Goal: Transaction & Acquisition: Purchase product/service

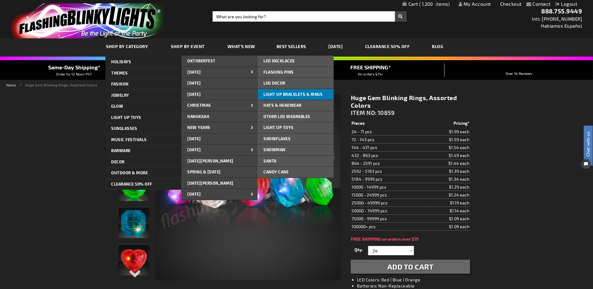
click at [289, 94] on span "Light Up Bracelets & Rings" at bounding box center [293, 94] width 59 height 5
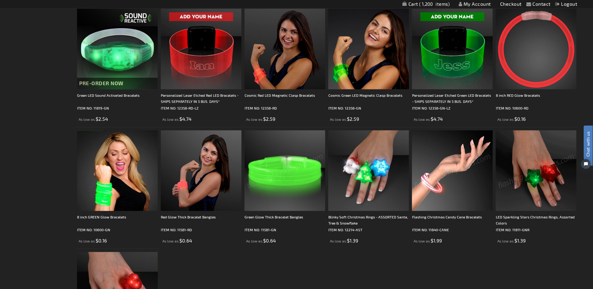
scroll to position [446, 0]
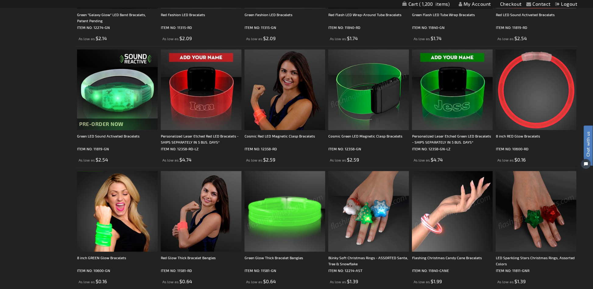
scroll to position [365, 0]
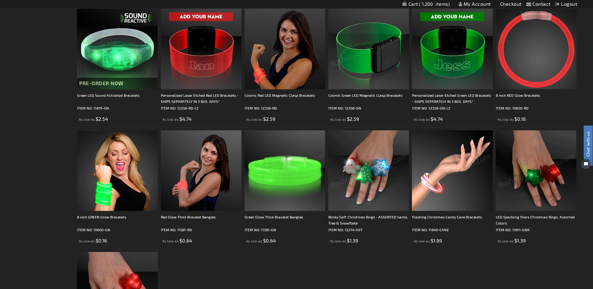
click at [464, 274] on ol "Flash Bracelet Light Up Christmas Assortment ITEM NO: 11840-GNR As low as $1.74…" at bounding box center [326, 66] width 502 height 609
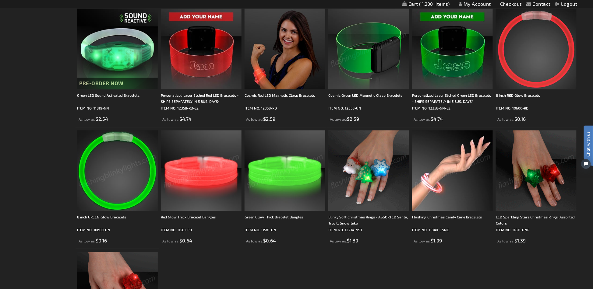
scroll to position [446, 0]
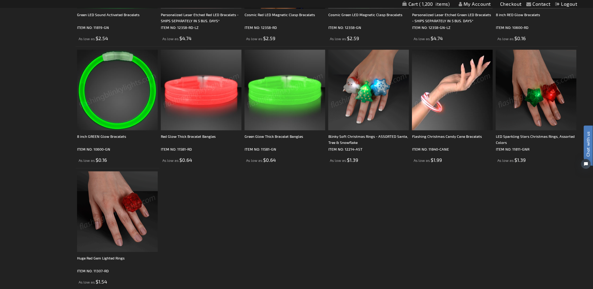
click at [369, 99] on img at bounding box center [368, 90] width 81 height 81
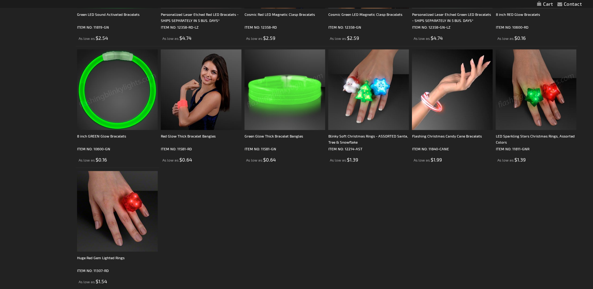
click at [533, 102] on img at bounding box center [536, 89] width 81 height 81
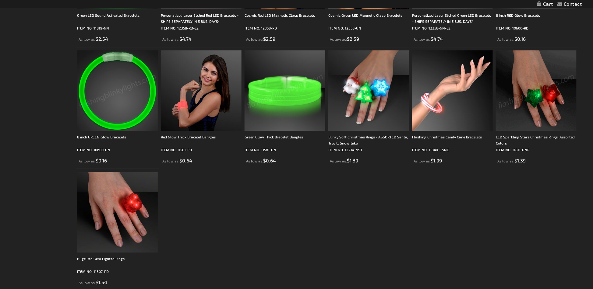
scroll to position [446, 0]
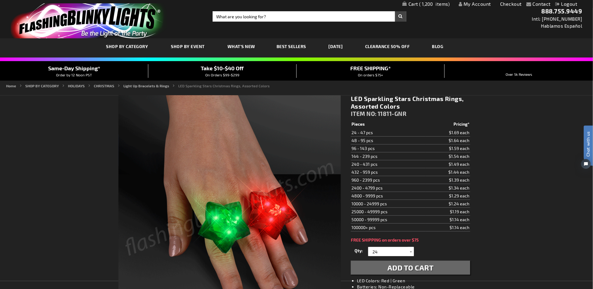
click at [236, 10] on div "Toggle Nav Search Search × Search 888.755.9449 Intl: 818-753-8303 Hablamos Espa…" at bounding box center [296, 19] width 593 height 38
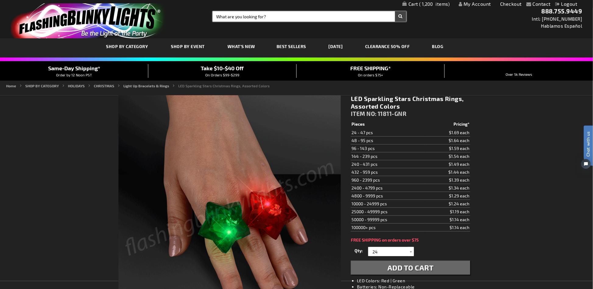
click at [237, 14] on input "Search" at bounding box center [308, 16] width 193 height 10
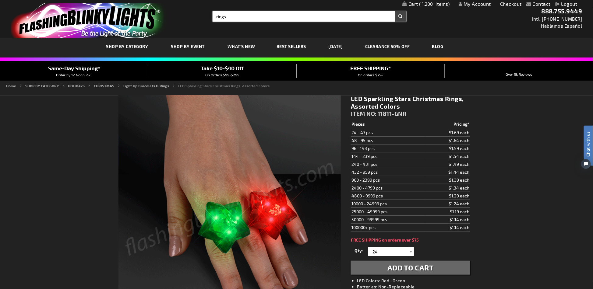
type input "rings"
click at [395, 11] on button "Search" at bounding box center [400, 16] width 11 height 10
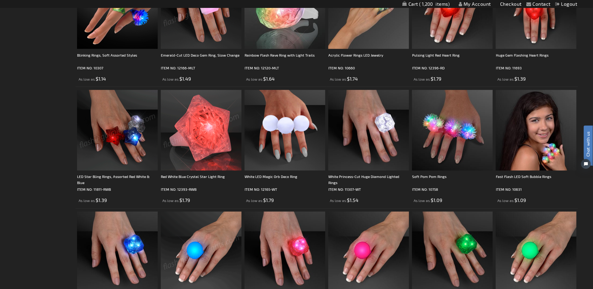
scroll to position [81, 0]
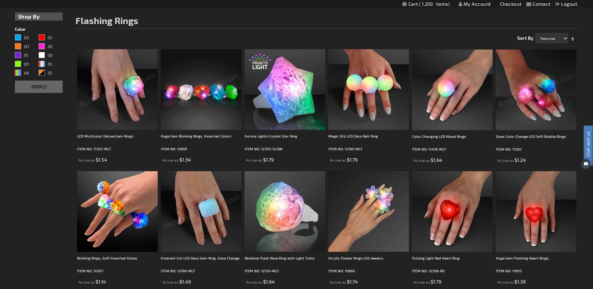
click at [203, 93] on img at bounding box center [201, 89] width 81 height 81
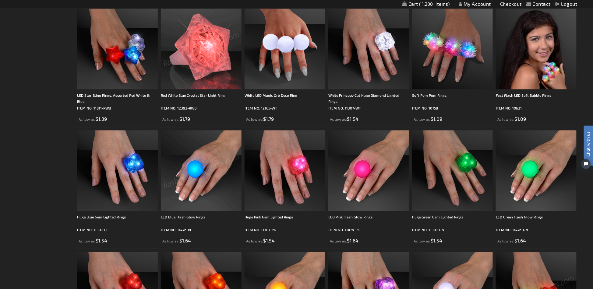
scroll to position [487, 0]
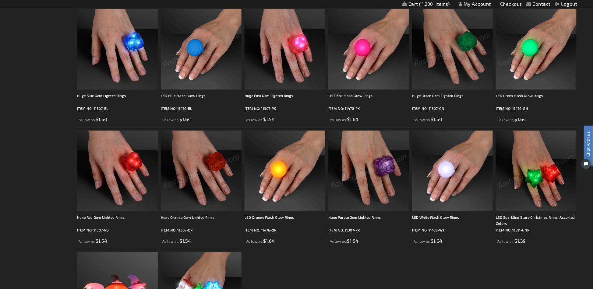
click at [466, 59] on img at bounding box center [452, 49] width 81 height 81
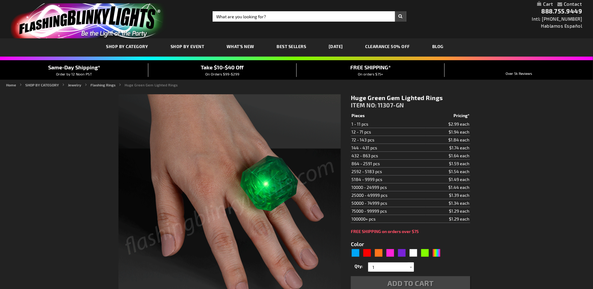
type input "5648"
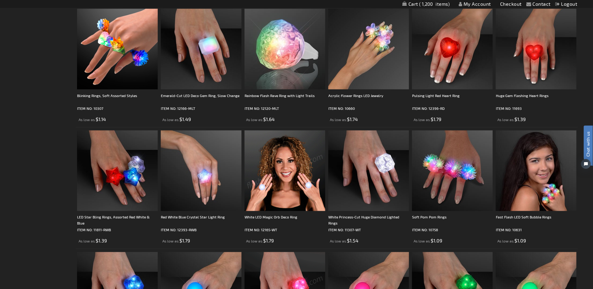
scroll to position [81, 0]
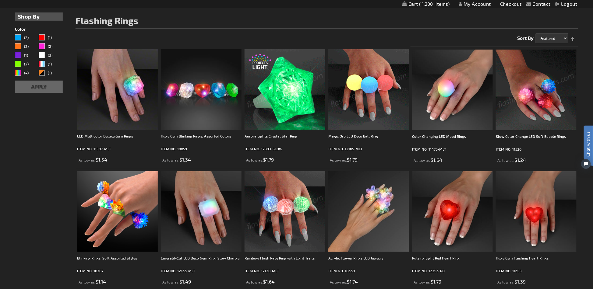
click at [309, 107] on img at bounding box center [284, 89] width 81 height 81
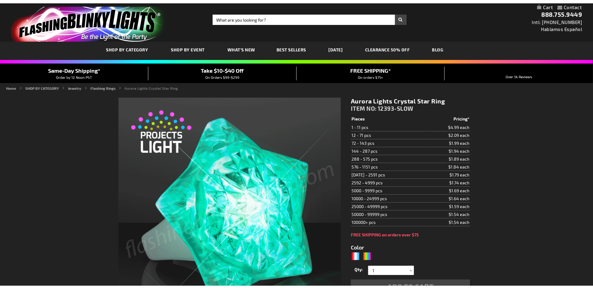
scroll to position [122, 0]
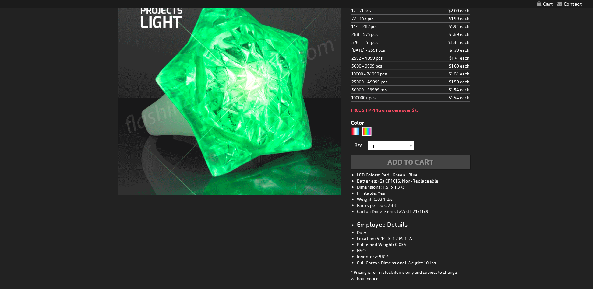
type input "5659"
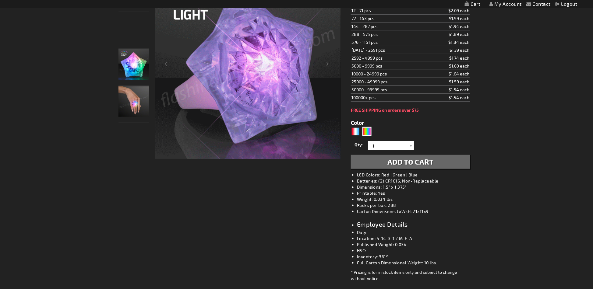
scroll to position [41, 0]
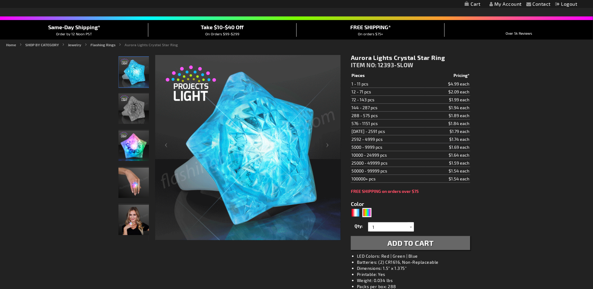
click at [136, 103] on img "Light Up Aurora Crystal Star LED Ring" at bounding box center [133, 108] width 30 height 30
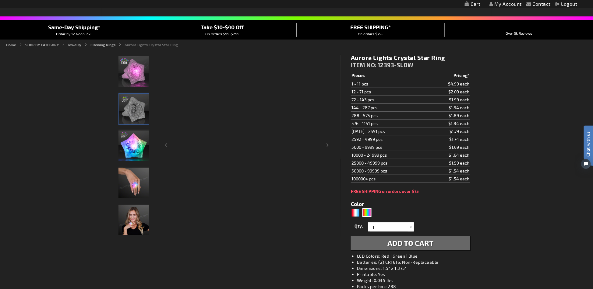
scroll to position [0, 0]
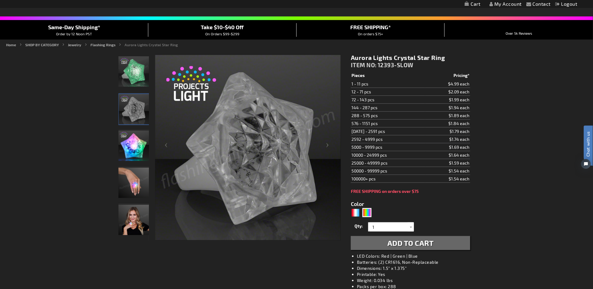
click at [128, 148] on img "Light Up Aurora Crystal Star LED Ring" at bounding box center [133, 146] width 30 height 30
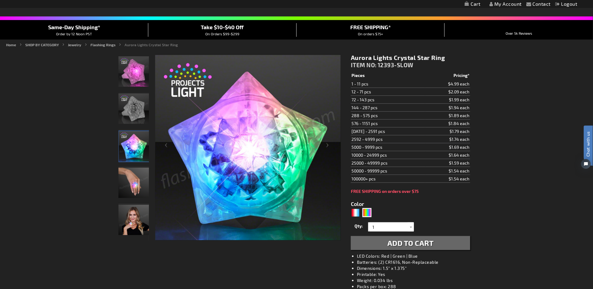
click at [132, 184] on img "Light Up Aurora Crystal Star LED Ring" at bounding box center [133, 183] width 30 height 30
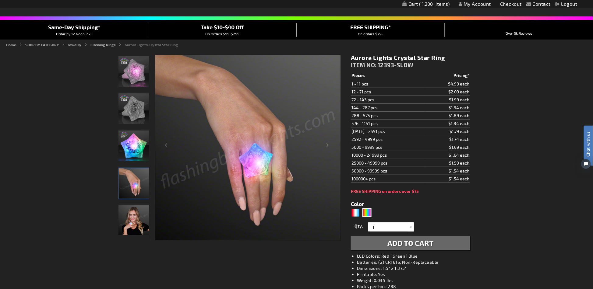
click at [128, 217] on img "Woman wearing Light Up Aurora Crystal Star LED Ring" at bounding box center [133, 220] width 30 height 30
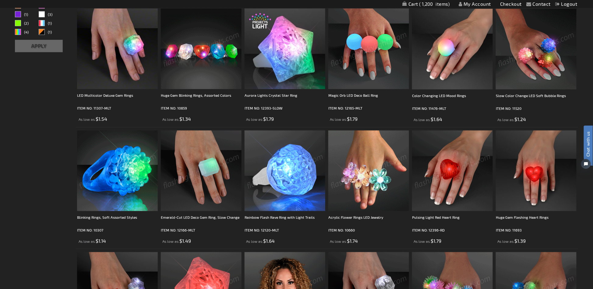
scroll to position [284, 0]
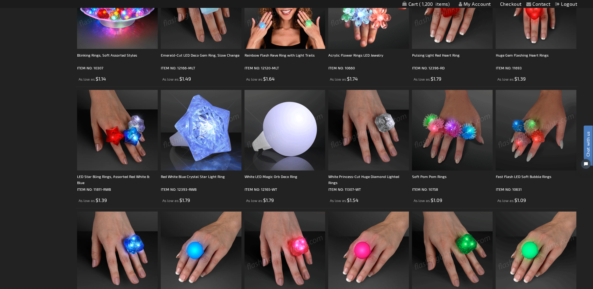
click at [547, 253] on img at bounding box center [536, 252] width 81 height 81
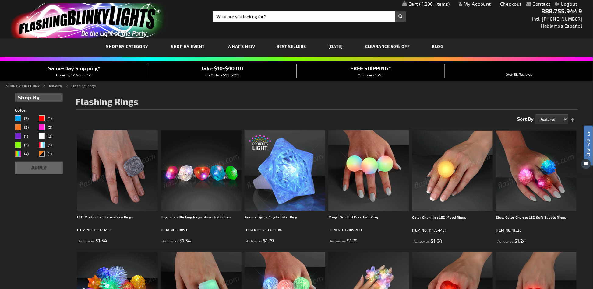
click at [517, 173] on img at bounding box center [536, 171] width 81 height 81
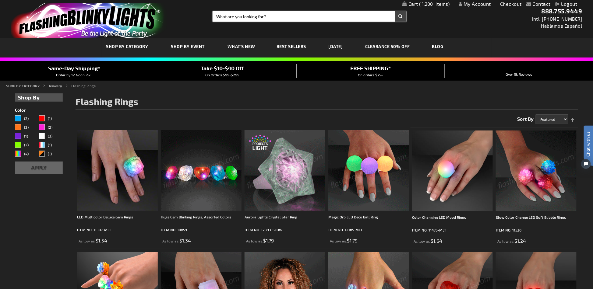
click at [240, 18] on input "Search" at bounding box center [308, 16] width 193 height 10
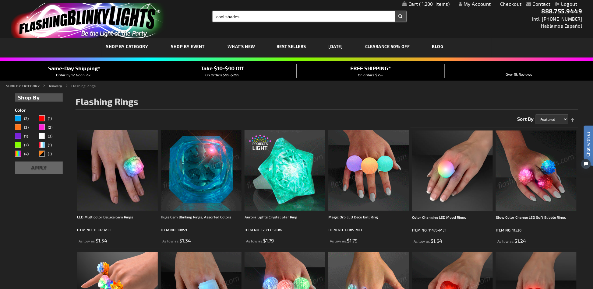
type input "cool shades"
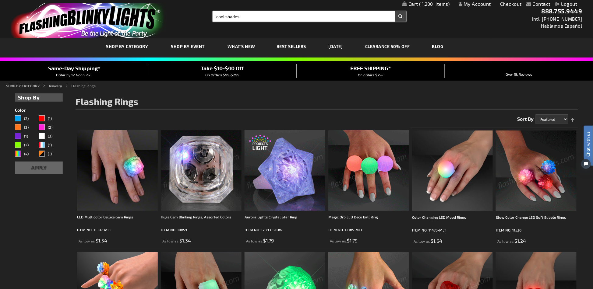
click at [395, 11] on button "Search" at bounding box center [400, 16] width 11 height 10
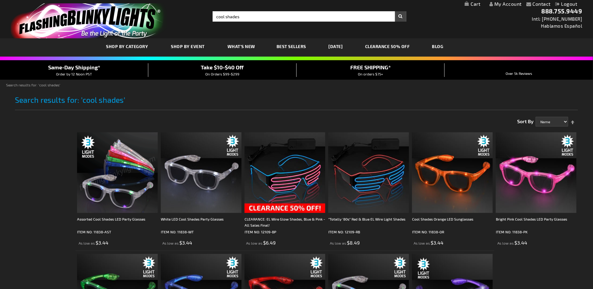
click at [106, 162] on img at bounding box center [117, 172] width 81 height 81
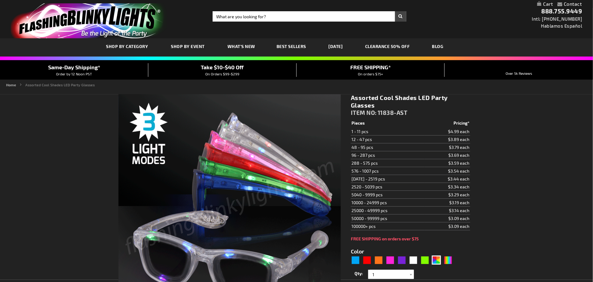
type input "5630"
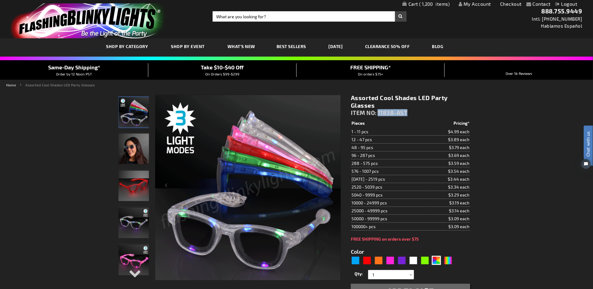
drag, startPoint x: 410, startPoint y: 112, endPoint x: 378, endPoint y: 111, distance: 32.0
click at [378, 111] on div "Assorted Cool Shades LED Party Glasses ITEM NO: 11838-AST" at bounding box center [410, 106] width 119 height 25
copy span "11838-AST"
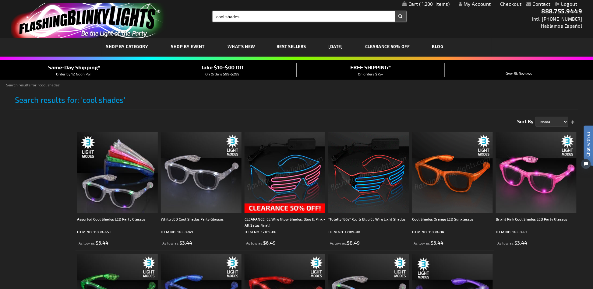
drag, startPoint x: 251, startPoint y: 18, endPoint x: 178, endPoint y: 12, distance: 73.0
click at [183, 15] on div "Toggle Nav Search Search cool shades × Search 888.755.9449 Intl: [PHONE_NUMBER]…" at bounding box center [296, 19] width 593 height 38
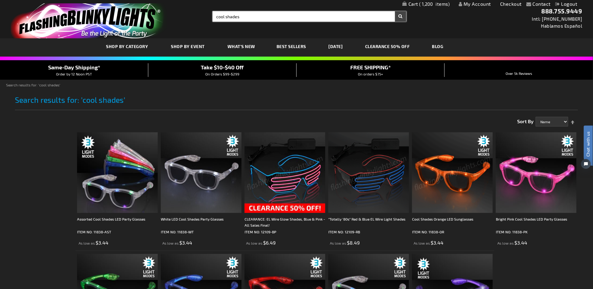
paste input "Aviator Shades"
type input "Aviator Shades"
click at [395, 11] on button "Search" at bounding box center [400, 16] width 11 height 10
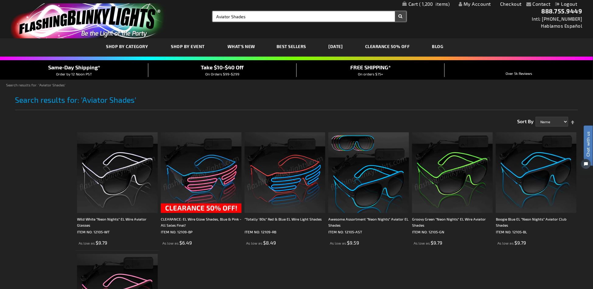
drag, startPoint x: 247, startPoint y: 17, endPoint x: 199, endPoint y: 17, distance: 48.1
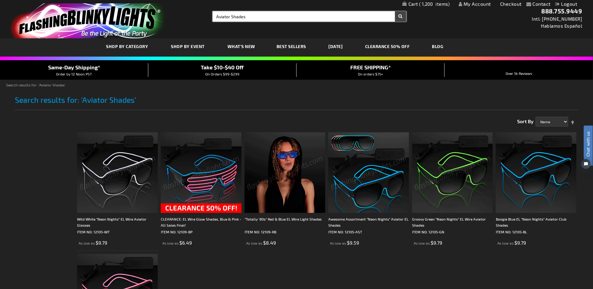
click at [199, 17] on div "Toggle Nav Search Search Aviator Shades × Search 888.755.9449 Intl: 818-753-830…" at bounding box center [296, 19] width 593 height 38
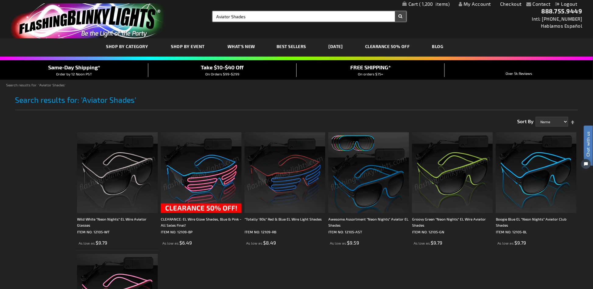
type input "s"
type input "assorted glasses"
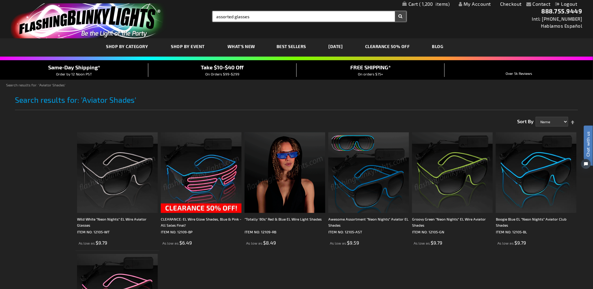
click at [395, 11] on button "Search" at bounding box center [400, 16] width 11 height 10
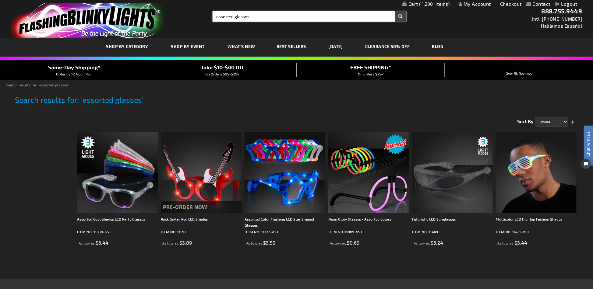
drag, startPoint x: 298, startPoint y: 19, endPoint x: 162, endPoint y: 16, distance: 135.8
click at [167, 17] on div "Toggle Nav Search Search assorted glasses × Search 888.755.9449 Intl: 818-753-8…" at bounding box center [296, 19] width 593 height 38
type input "aviator"
click at [395, 11] on button "Search" at bounding box center [400, 16] width 11 height 10
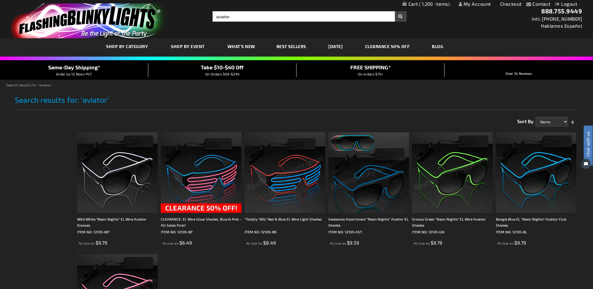
drag, startPoint x: 351, startPoint y: 174, endPoint x: 385, endPoint y: 271, distance: 102.4
click at [385, 271] on ol "Wild White "Neon Nights" EL Wire Aviator Glasses ITEM NO: 12105-WT As low as $9…" at bounding box center [326, 251] width 502 height 244
